Goal: Entertainment & Leisure: Browse casually

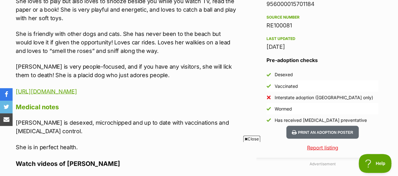
scroll to position [534, 0]
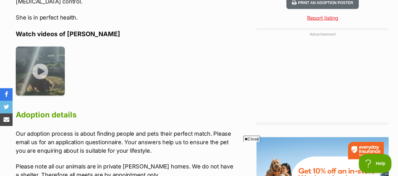
drag, startPoint x: 400, startPoint y: 17, endPoint x: 402, endPoint y: 97, distance: 79.6
click at [397, 97] on html "Skip to main content Log in to favourite this pet Log in Or sign up Search PetR…" at bounding box center [199, 42] width 398 height 1378
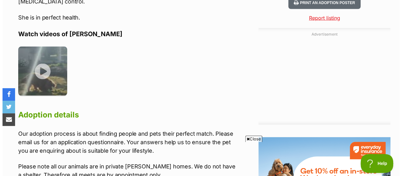
scroll to position [0, 0]
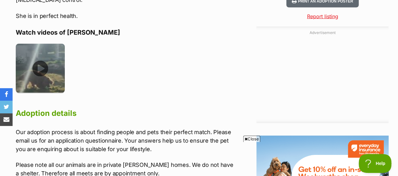
click at [40, 69] on img at bounding box center [40, 68] width 49 height 49
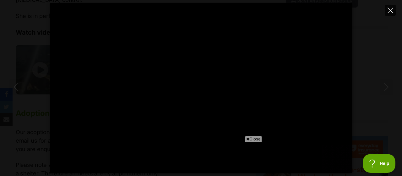
click at [391, 10] on icon "Close" at bounding box center [391, 11] width 6 height 6
type input "19.7"
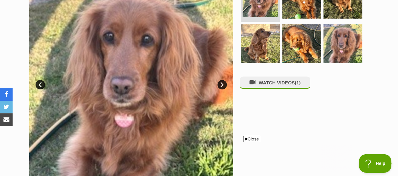
scroll to position [133, 0]
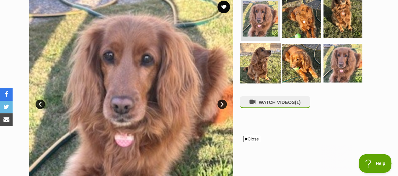
click at [263, 53] on img at bounding box center [260, 63] width 41 height 41
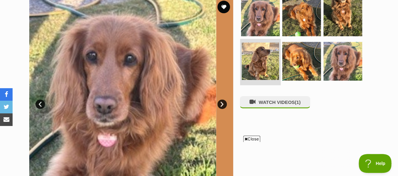
click at [263, 53] on img at bounding box center [259, 60] width 37 height 37
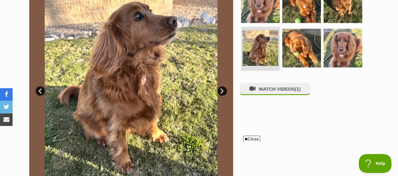
scroll to position [140, 0]
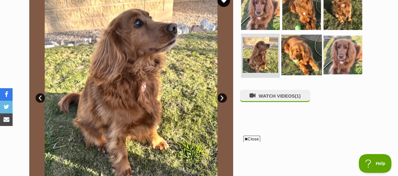
click at [296, 47] on img at bounding box center [301, 55] width 41 height 41
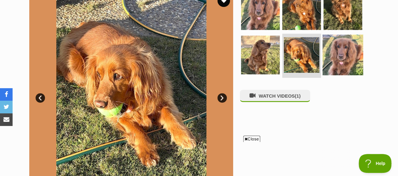
click at [351, 50] on img at bounding box center [342, 55] width 41 height 41
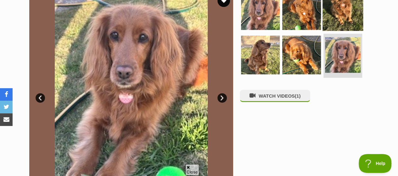
click at [344, 14] on img at bounding box center [342, 10] width 41 height 41
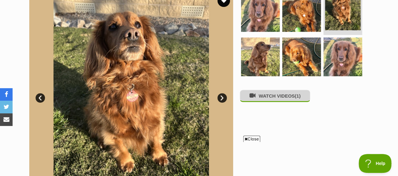
click at [286, 95] on button "WATCH VIDEOS (1)" at bounding box center [275, 96] width 70 height 12
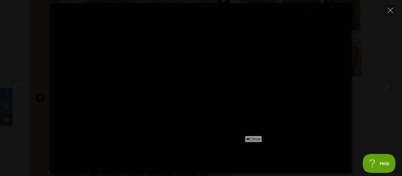
click at [258, 138] on span "Close" at bounding box center [253, 139] width 17 height 6
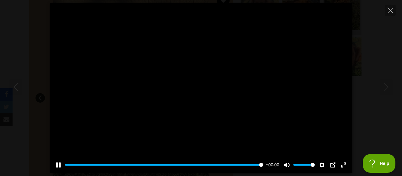
type input "100"
click at [389, 10] on icon "Close" at bounding box center [391, 11] width 6 height 6
